Goal: Information Seeking & Learning: Learn about a topic

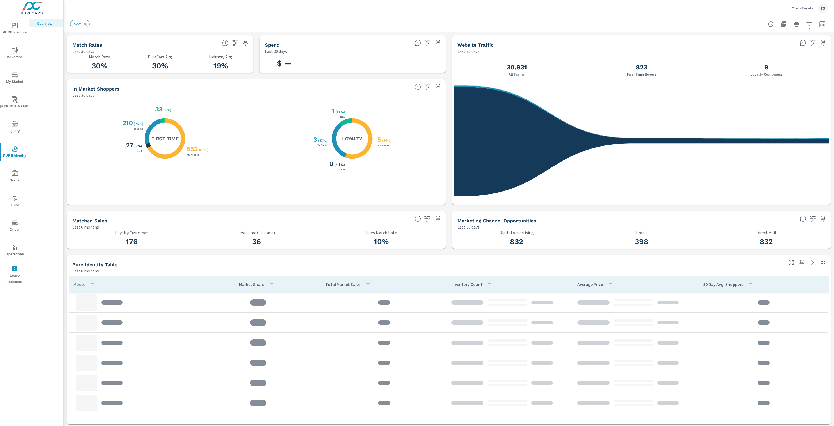
click at [12, 73] on icon "nav menu" at bounding box center [15, 75] width 6 height 6
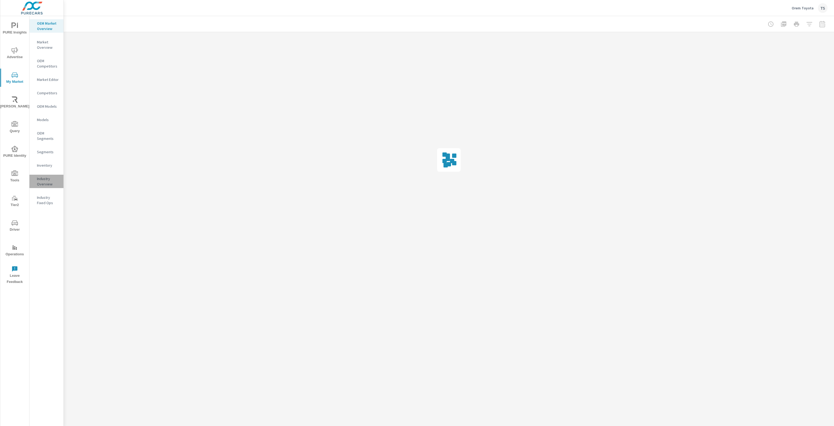
click at [36, 180] on div "Industry Overview" at bounding box center [46, 181] width 34 height 13
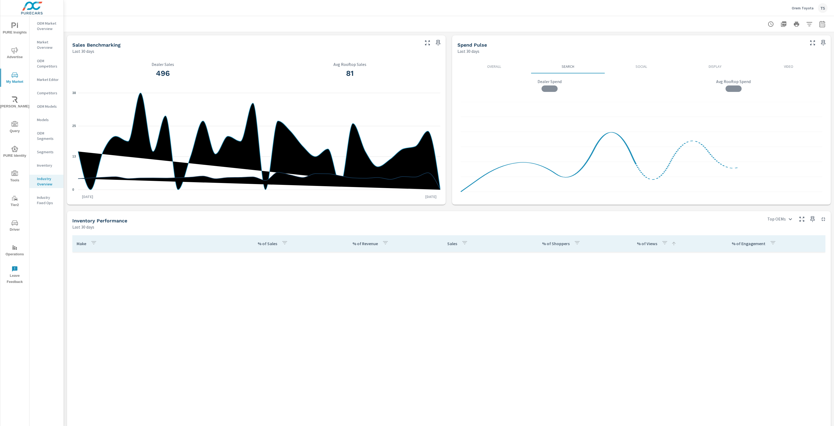
scroll to position [623, 0]
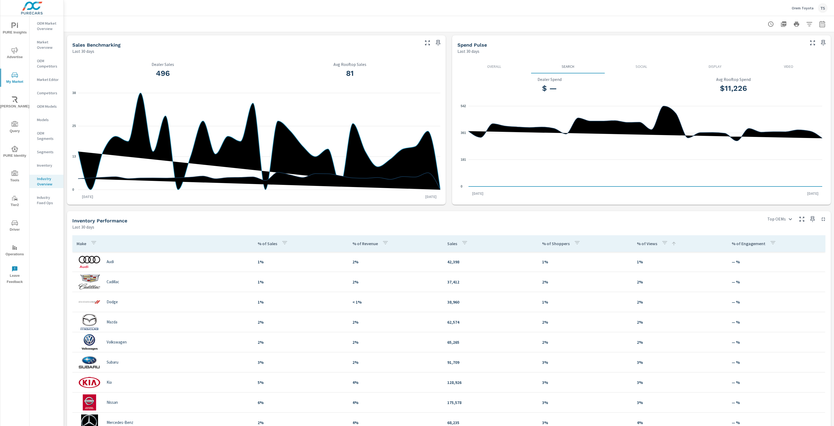
click at [144, 231] on div "Make % of Sales % of Revenue Sales % of Shoppers % of Views % of Engagement Mis…" at bounding box center [449, 349] width 764 height 238
click at [50, 18] on nav "OEM Market Overview Market Overview OEM Competitors Market Editor Competitors O…" at bounding box center [46, 115] width 34 height 198
click at [47, 30] on p "OEM Market Overview" at bounding box center [48, 26] width 22 height 11
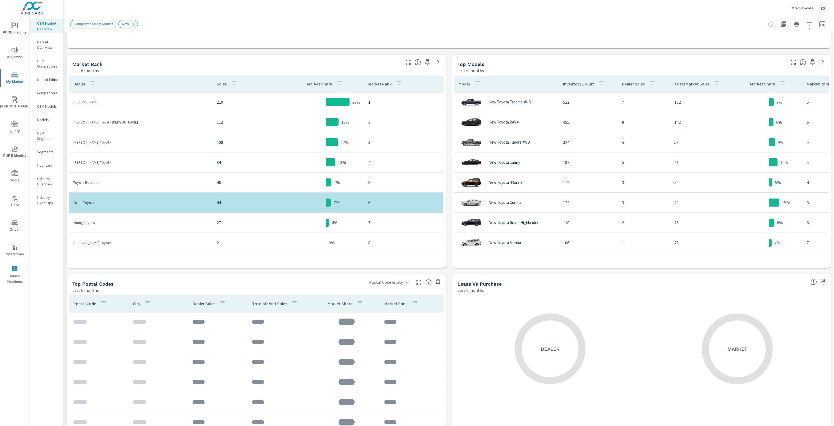
scroll to position [244, 0]
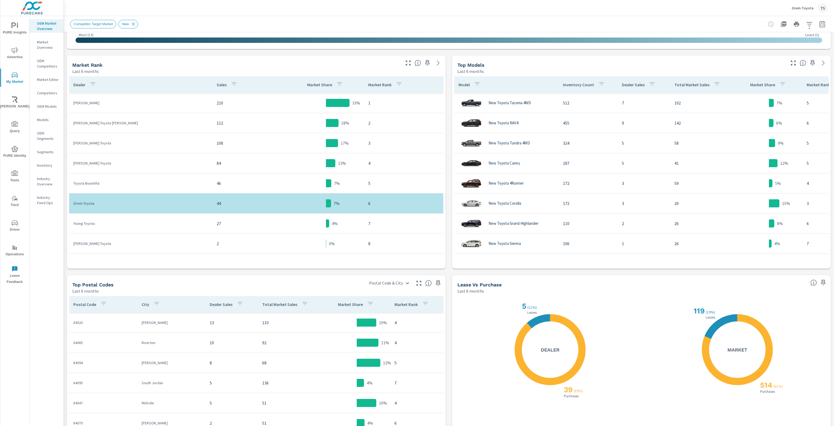
click at [54, 150] on p "Segments" at bounding box center [48, 151] width 22 height 5
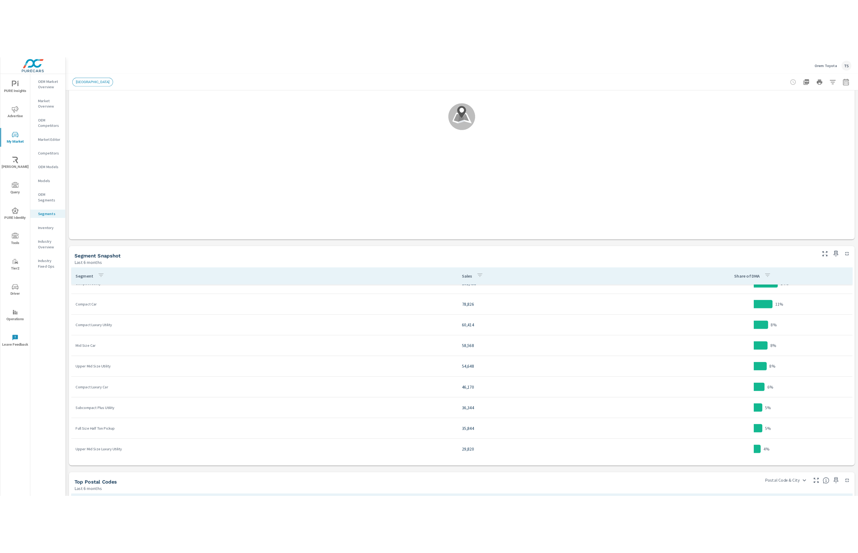
scroll to position [12, 0]
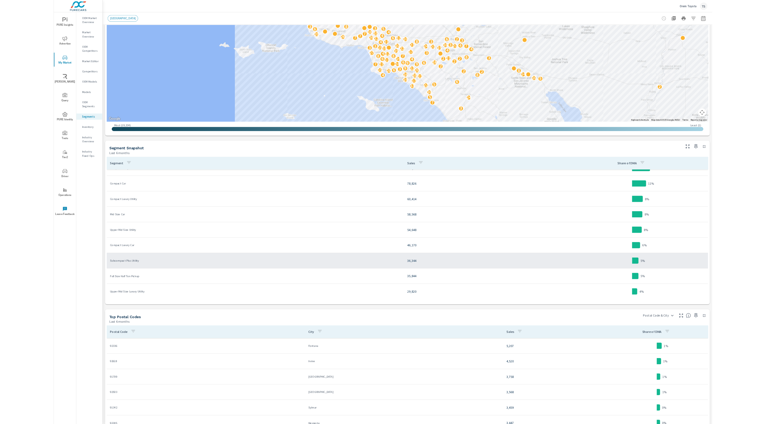
scroll to position [40, 0]
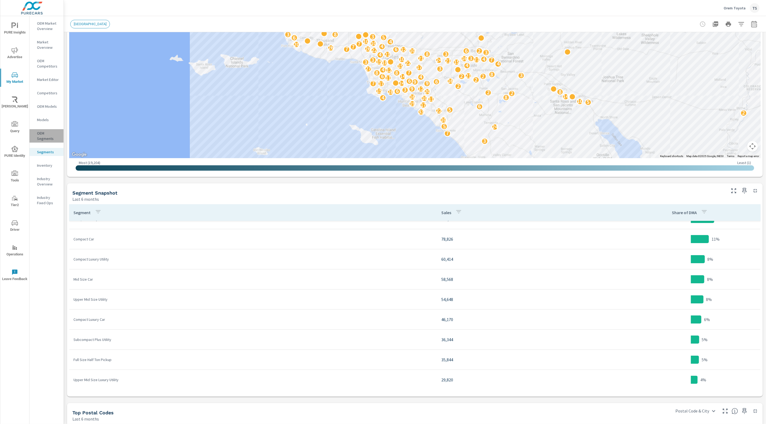
click at [50, 135] on p "OEM Segments" at bounding box center [48, 136] width 22 height 11
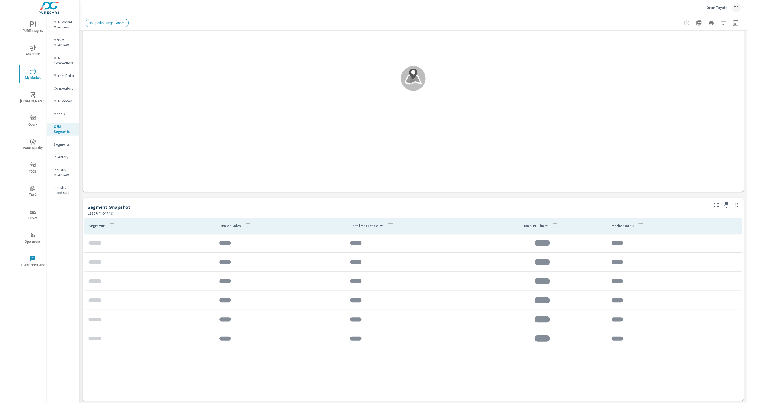
scroll to position [149, 0]
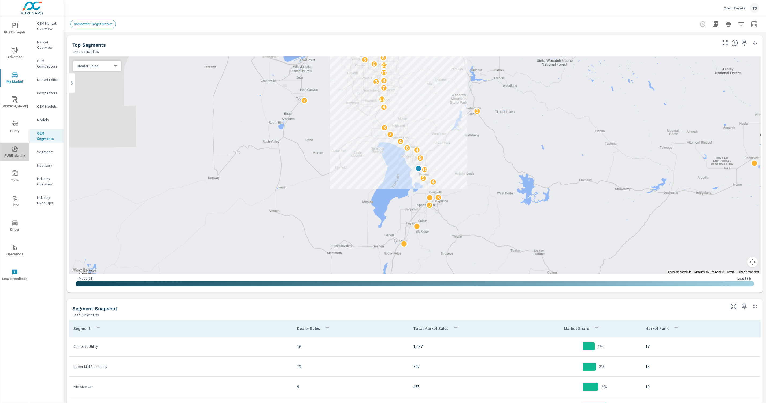
click at [28, 146] on button "PURE Identity" at bounding box center [14, 152] width 29 height 18
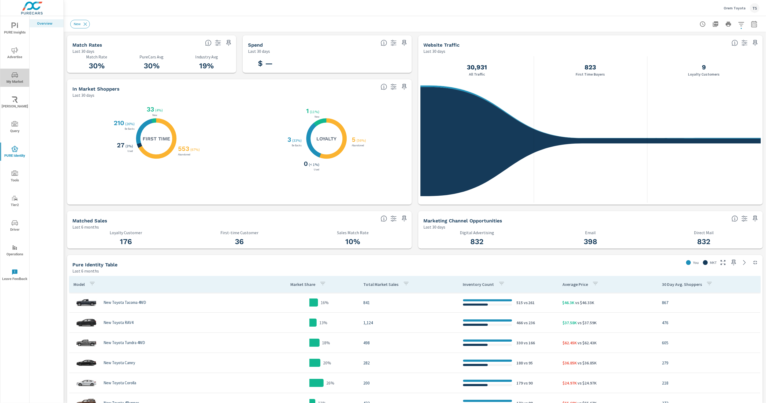
click at [8, 72] on span "My Market" at bounding box center [15, 78] width 26 height 13
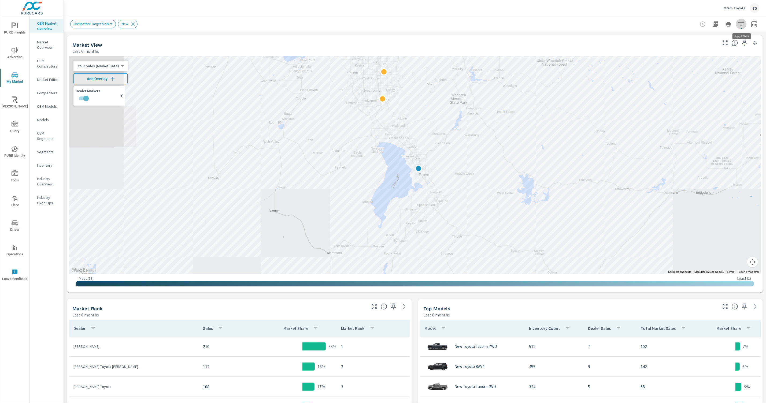
click at [739, 20] on button "button" at bounding box center [741, 24] width 11 height 11
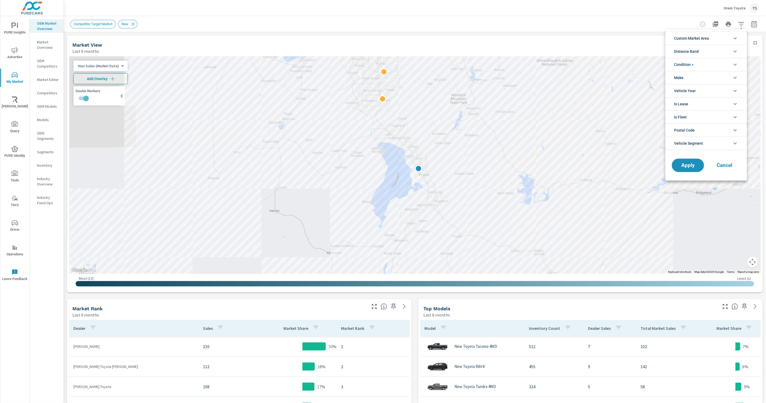
click at [44, 179] on div at bounding box center [383, 201] width 766 height 403
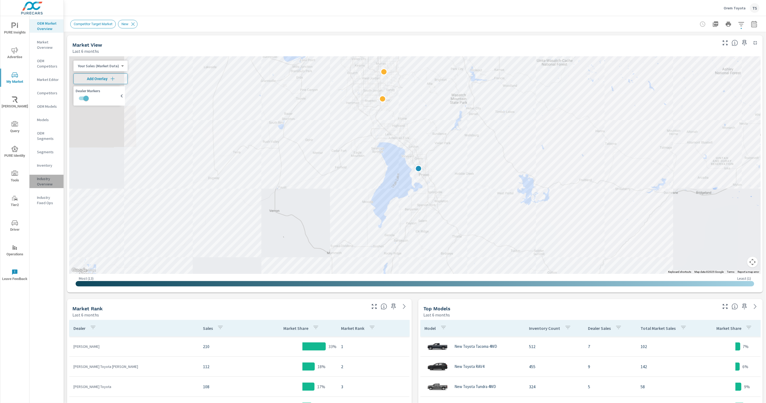
click at [44, 179] on p "Industry Overview" at bounding box center [48, 181] width 22 height 11
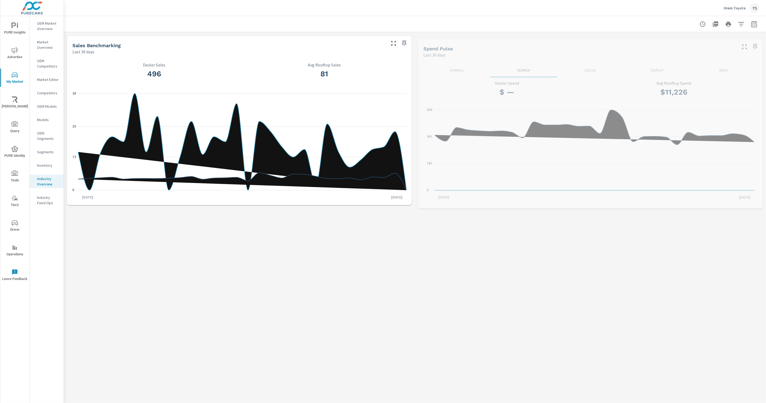
scroll to position [623, 0]
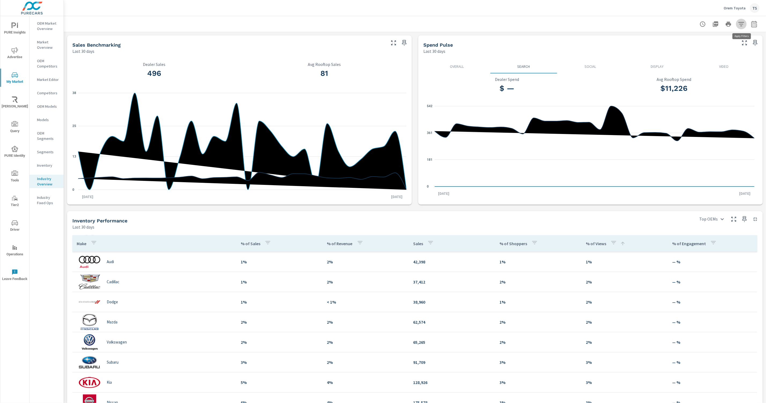
click at [740, 22] on icon "button" at bounding box center [741, 24] width 6 height 6
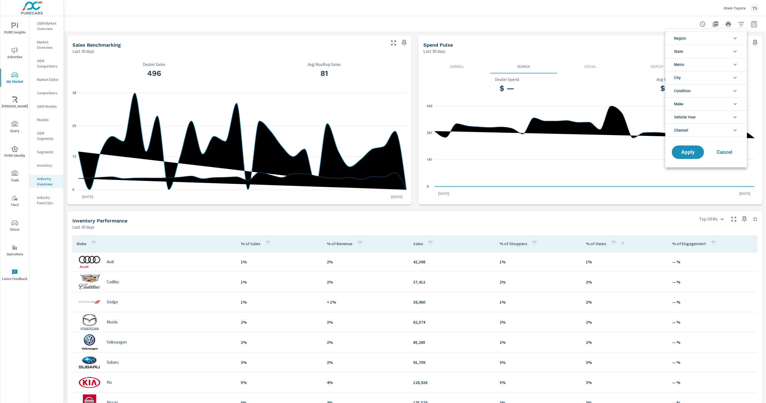
click at [725, 37] on li "Region" at bounding box center [705, 38] width 81 height 13
click at [724, 59] on li "State" at bounding box center [705, 63] width 81 height 13
click at [722, 89] on li "Metro" at bounding box center [705, 88] width 81 height 13
click at [729, 113] on li "City" at bounding box center [705, 113] width 81 height 13
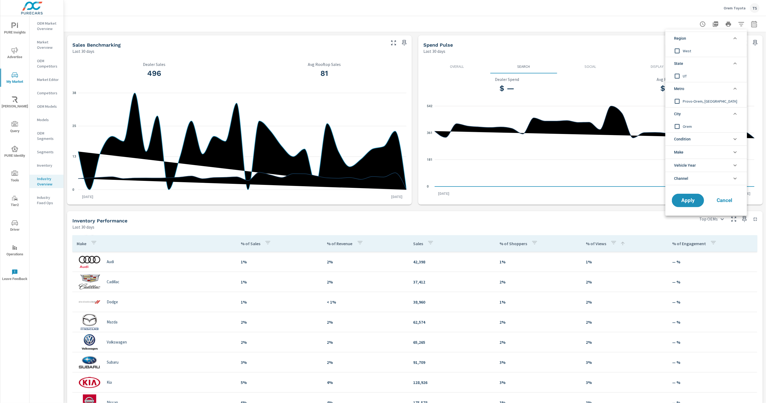
click at [720, 136] on li "Condition" at bounding box center [705, 138] width 81 height 13
click at [697, 189] on li "Make" at bounding box center [705, 188] width 81 height 13
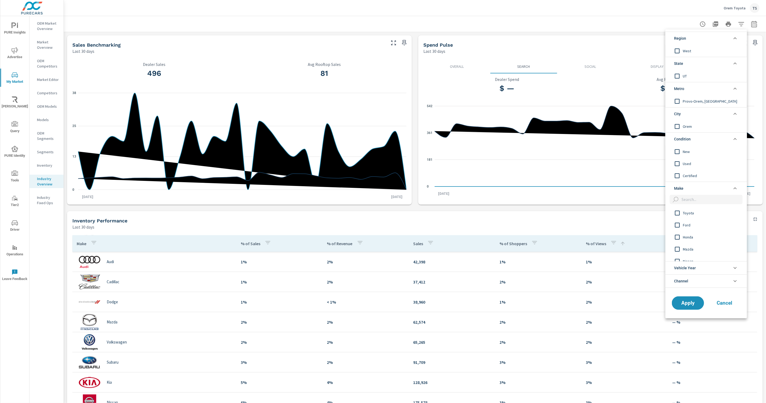
click at [687, 212] on span "Toyota" at bounding box center [712, 213] width 59 height 6
click at [680, 308] on button "Apply" at bounding box center [687, 303] width 33 height 14
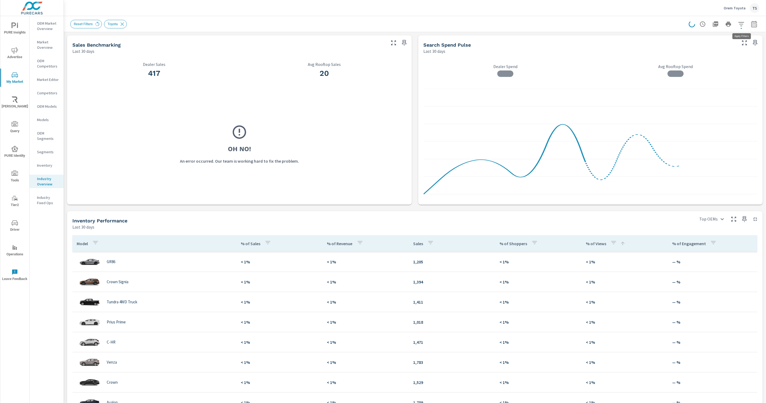
click at [741, 22] on icon "button" at bounding box center [741, 24] width 6 height 4
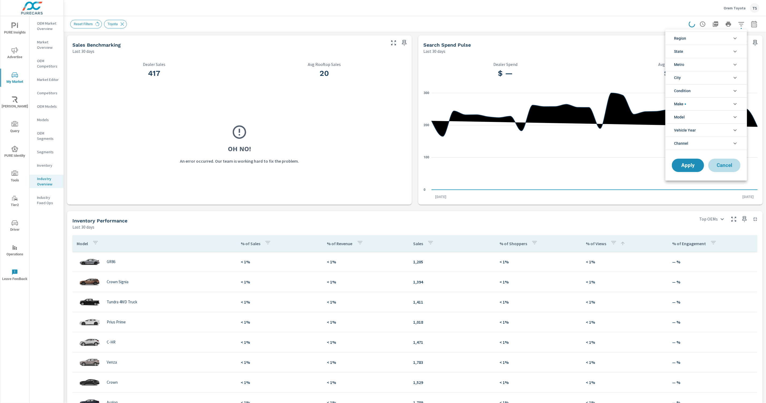
click at [728, 166] on span "Cancel" at bounding box center [723, 165] width 21 height 5
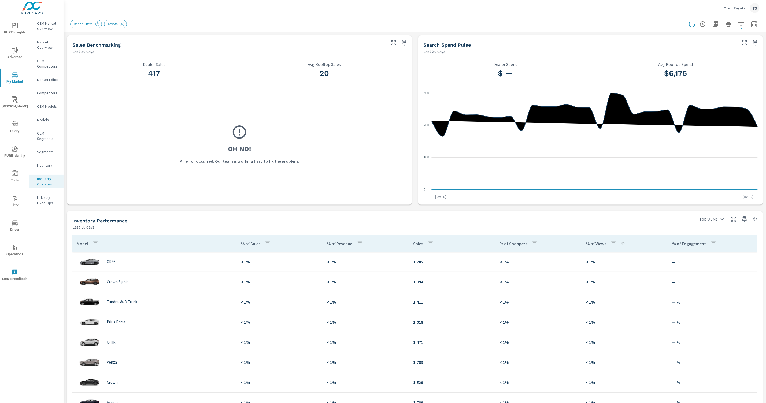
click at [54, 28] on p "OEM Market Overview" at bounding box center [48, 26] width 22 height 11
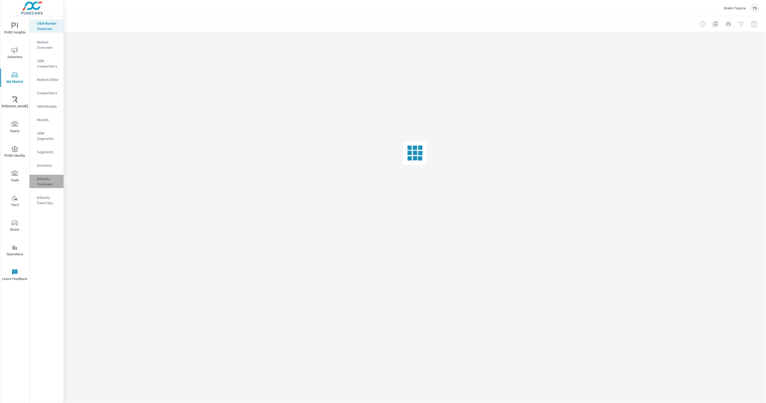
click at [46, 184] on p "Industry Overview" at bounding box center [48, 181] width 22 height 11
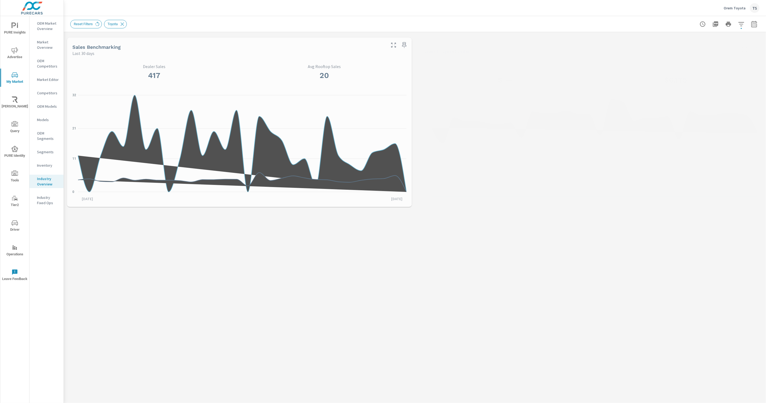
scroll to position [623, 0]
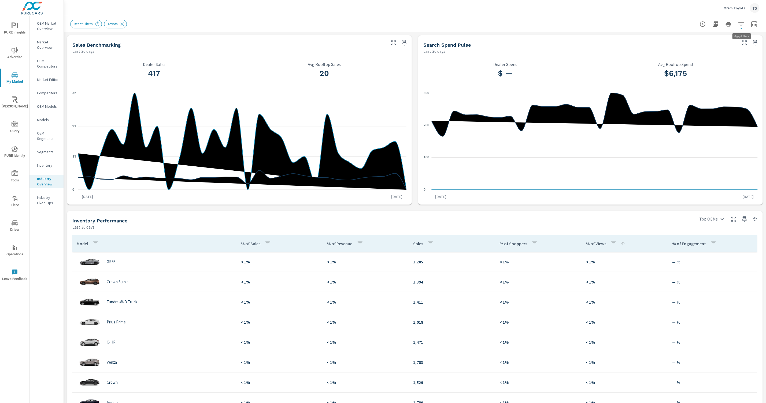
click at [742, 23] on icon "button" at bounding box center [741, 24] width 6 height 6
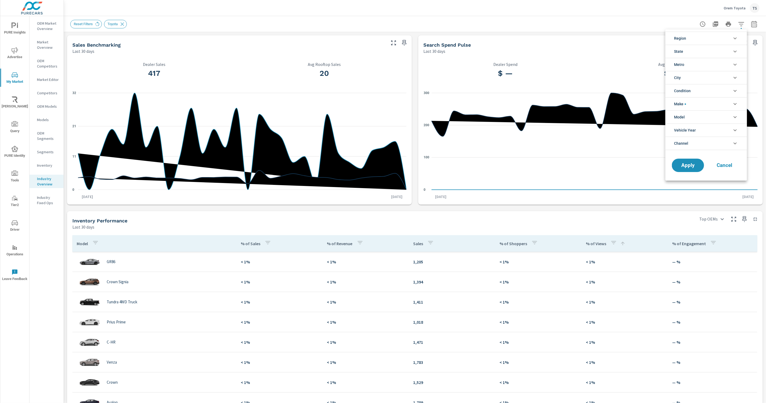
scroll to position [12, 0]
click at [722, 39] on li "Region" at bounding box center [705, 38] width 81 height 13
click at [720, 61] on li "State" at bounding box center [705, 63] width 81 height 13
click at [714, 91] on li "Metro" at bounding box center [705, 88] width 81 height 13
click at [708, 117] on li "City" at bounding box center [705, 113] width 81 height 13
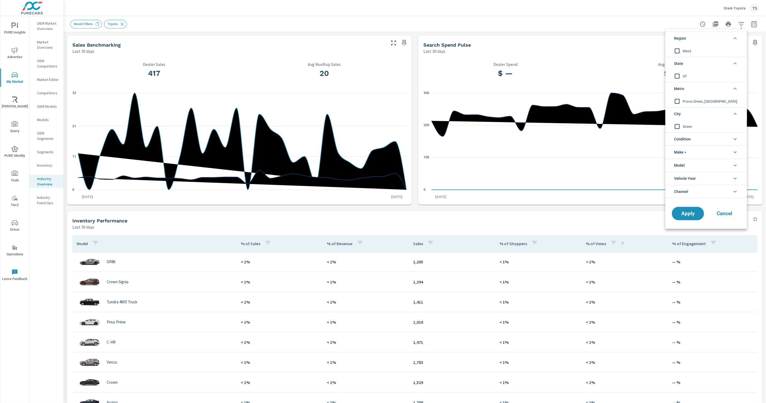
click at [701, 136] on li "Condition" at bounding box center [705, 138] width 81 height 13
click at [698, 147] on ul "Region [GEOGRAPHIC_DATA] [US_STATE] Metro Provo-Orem, UT City Orem Condition Ne…" at bounding box center [705, 132] width 81 height 207
click at [705, 190] on li "Make" at bounding box center [705, 188] width 81 height 13
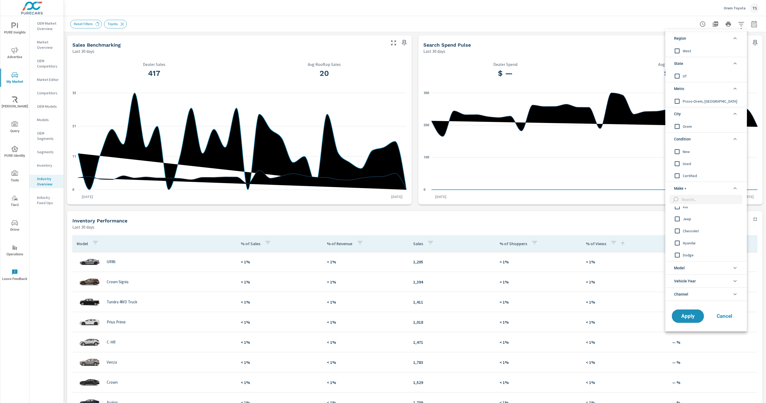
scroll to position [283, 0]
click at [684, 270] on span "Model" at bounding box center [679, 268] width 11 height 13
drag, startPoint x: 695, startPoint y: 351, endPoint x: 697, endPoint y: 363, distance: 12.2
click at [695, 351] on span "Vehicle Year" at bounding box center [685, 347] width 22 height 13
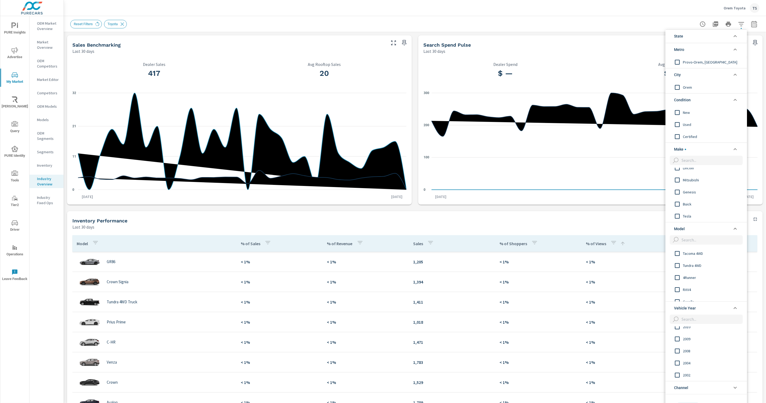
click at [704, 389] on li "Channel" at bounding box center [705, 387] width 81 height 13
click at [730, 35] on li "State" at bounding box center [705, 35] width 81 height 13
click at [268, 81] on div at bounding box center [383, 201] width 766 height 403
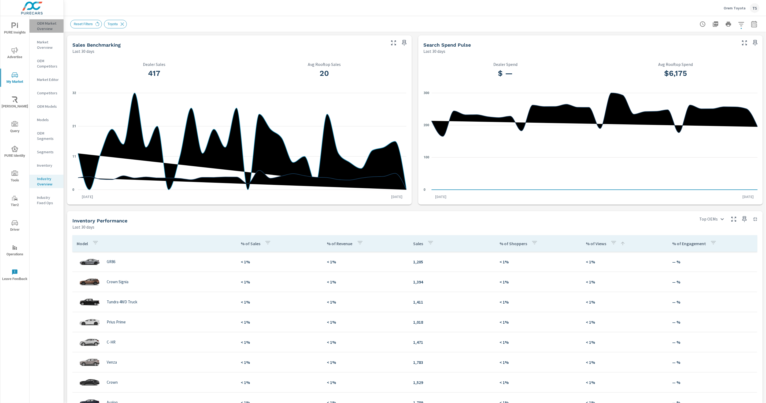
click at [46, 27] on p "OEM Market Overview" at bounding box center [48, 26] width 22 height 11
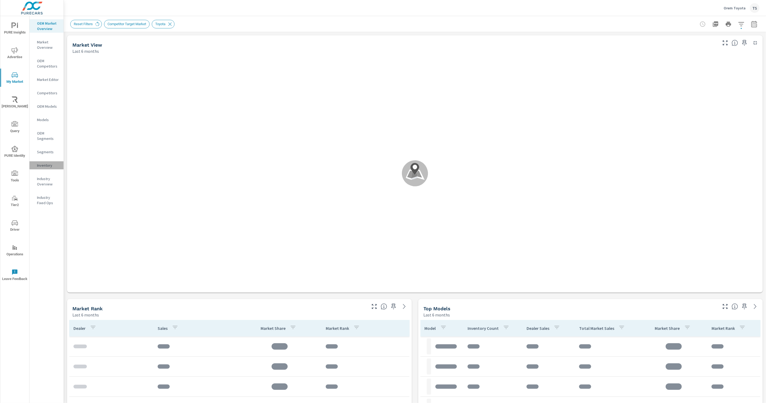
click at [49, 169] on div "Inventory" at bounding box center [46, 165] width 34 height 8
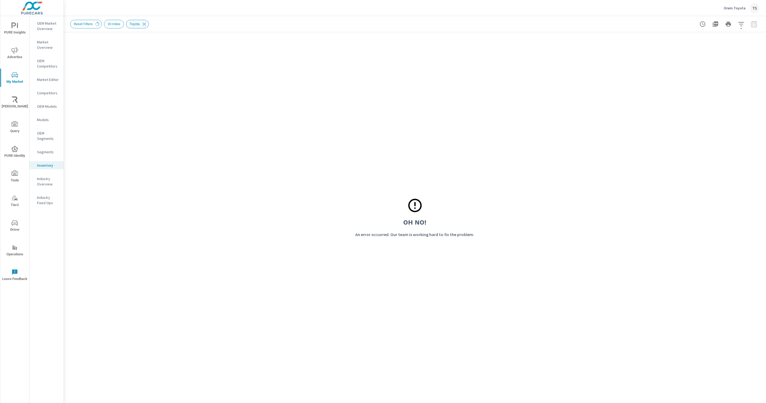
click at [147, 23] on icon at bounding box center [144, 24] width 6 height 6
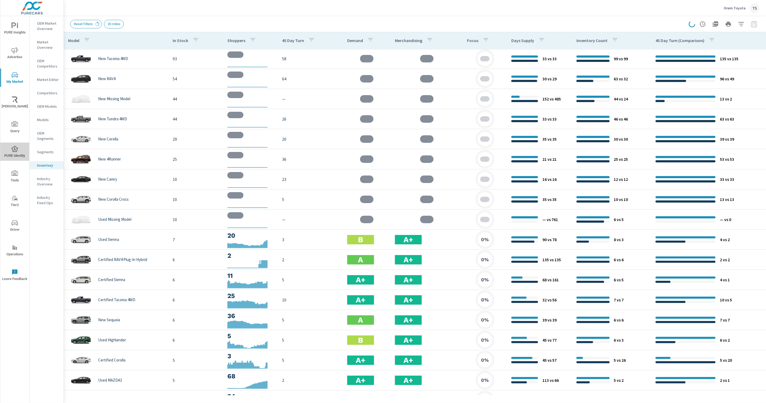
click at [14, 148] on circle "nav menu" at bounding box center [14, 148] width 1 height 1
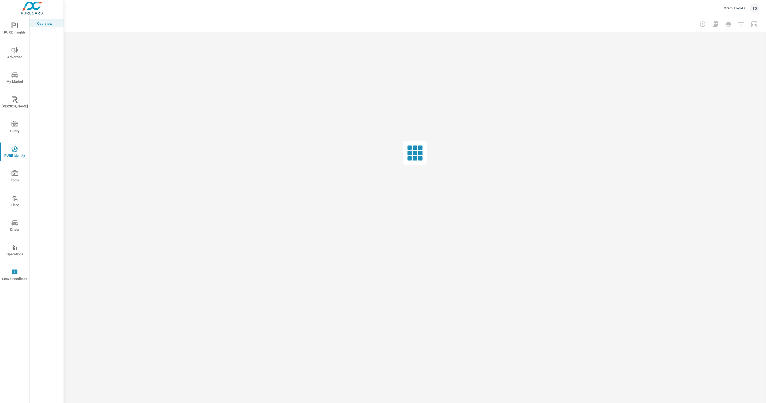
click at [750, 25] on div at bounding box center [728, 24] width 62 height 11
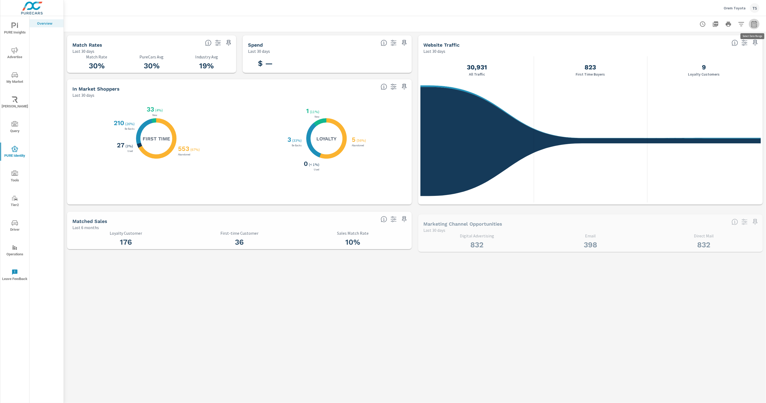
click at [755, 23] on icon "button" at bounding box center [754, 24] width 6 height 6
select select "Last 6 months"
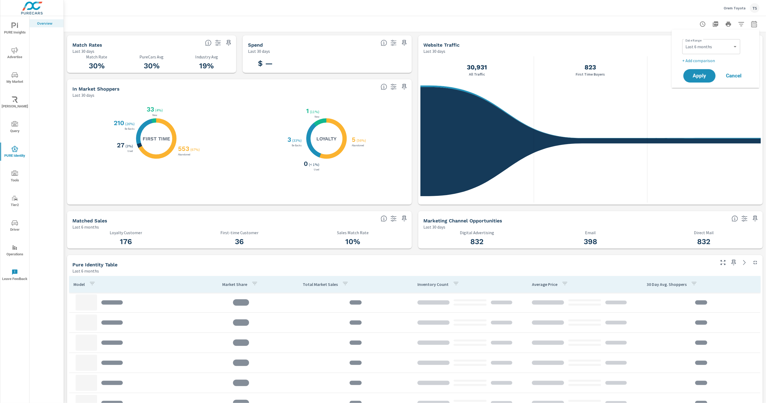
click at [709, 59] on p "+ Add comparison" at bounding box center [716, 60] width 69 height 6
select select "Previous period"
click at [697, 94] on span "Apply" at bounding box center [699, 90] width 22 height 5
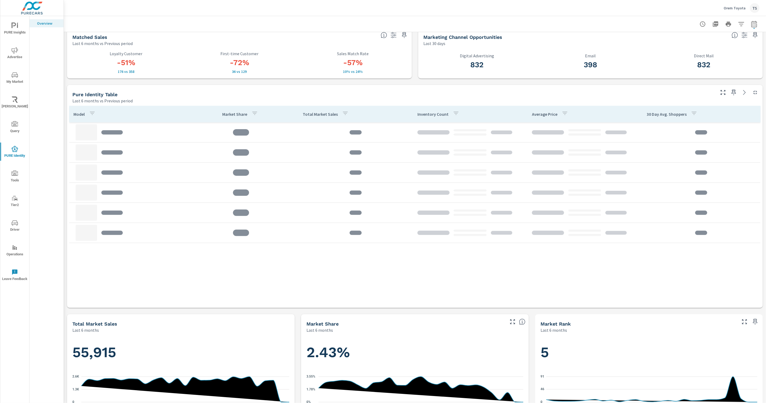
scroll to position [261, 0]
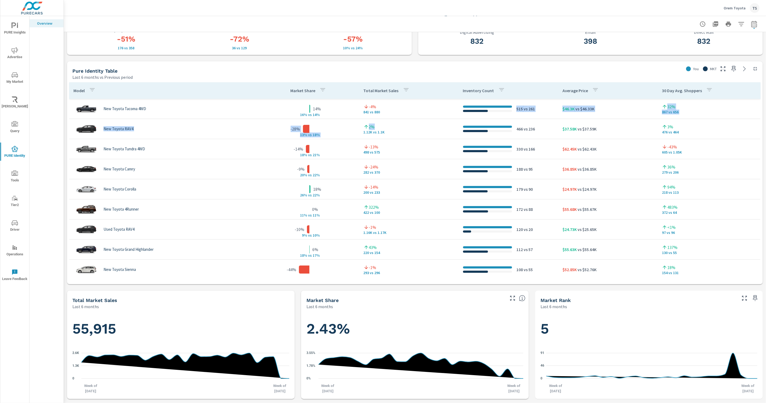
drag, startPoint x: 363, startPoint y: 115, endPoint x: 382, endPoint y: 128, distance: 22.7
click at [688, 126] on div "3%" at bounding box center [709, 127] width 94 height 6
drag, startPoint x: 120, startPoint y: 151, endPoint x: 166, endPoint y: 151, distance: 46.6
click at [166, 151] on div "New Toyota Tundra 4WD" at bounding box center [164, 149] width 182 height 16
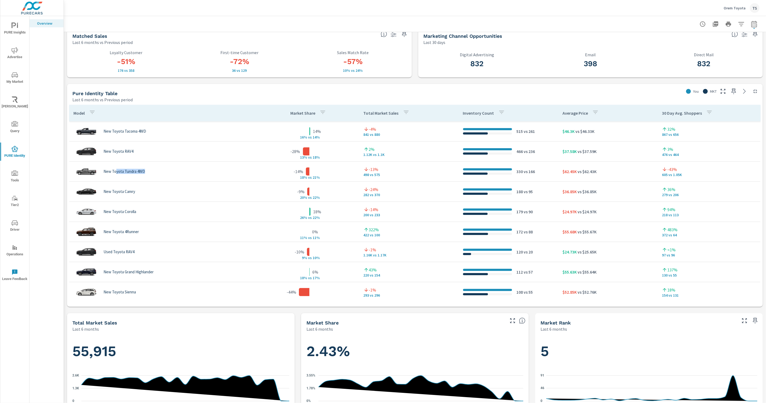
scroll to position [233, 0]
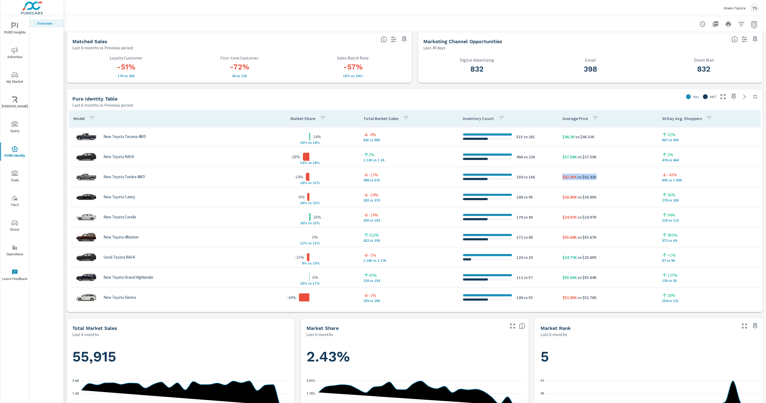
drag, startPoint x: 595, startPoint y: 178, endPoint x: 557, endPoint y: 178, distance: 38.6
click at [557, 178] on tr "New Toyota Tundra 4WD -14% 18% v s 21% -13% 498 vs 575 330 vs 166 $62.45K vs $6…" at bounding box center [414, 177] width 691 height 20
drag, startPoint x: 600, startPoint y: 180, endPoint x: 560, endPoint y: 176, distance: 40.3
click at [560, 176] on td "$62.45K vs $62.43K" at bounding box center [607, 176] width 99 height 15
click at [592, 180] on td "$62.45K vs $62.43K" at bounding box center [607, 176] width 99 height 15
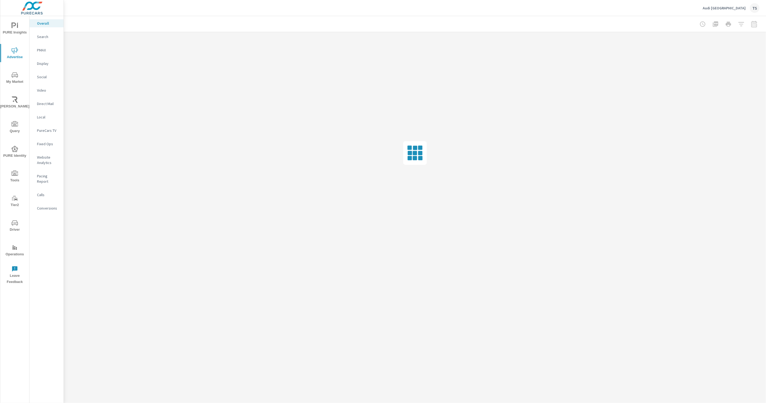
click at [53, 172] on nav "Overall Search PMAX Display Social Video Direct Mail Local PureCars TV Fixed Op…" at bounding box center [46, 118] width 34 height 204
click at [53, 178] on p "Pacing Report" at bounding box center [48, 178] width 22 height 11
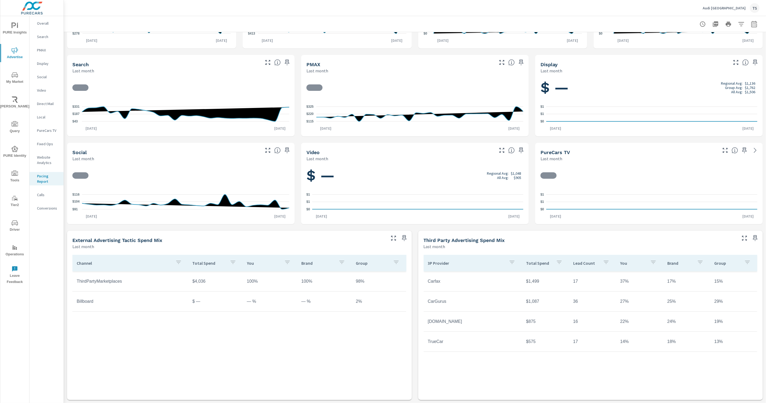
scroll to position [68, 0]
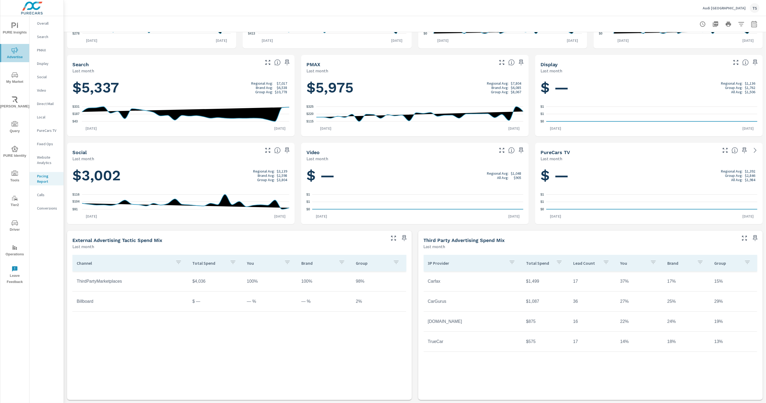
click at [16, 55] on span "Advertise" at bounding box center [15, 53] width 26 height 13
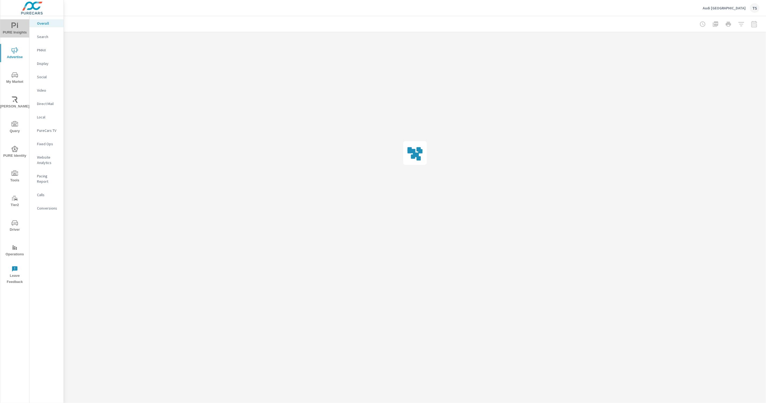
click at [10, 31] on span "PURE Insights" at bounding box center [15, 29] width 26 height 13
click at [44, 38] on p "PIPA" at bounding box center [48, 36] width 22 height 5
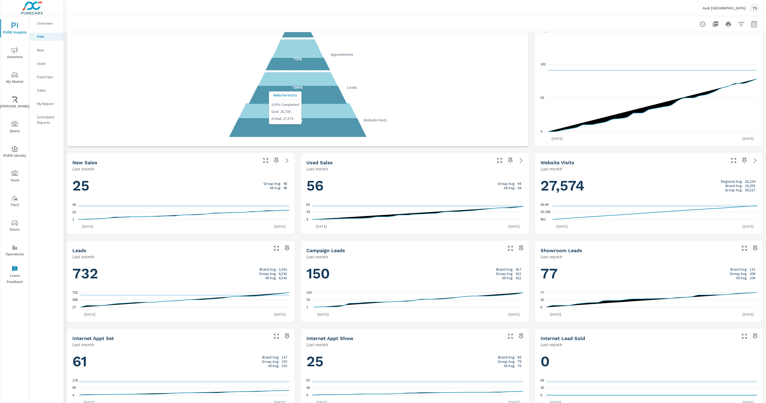
scroll to position [59, 0]
